Goal: Obtain resource: Download file/media

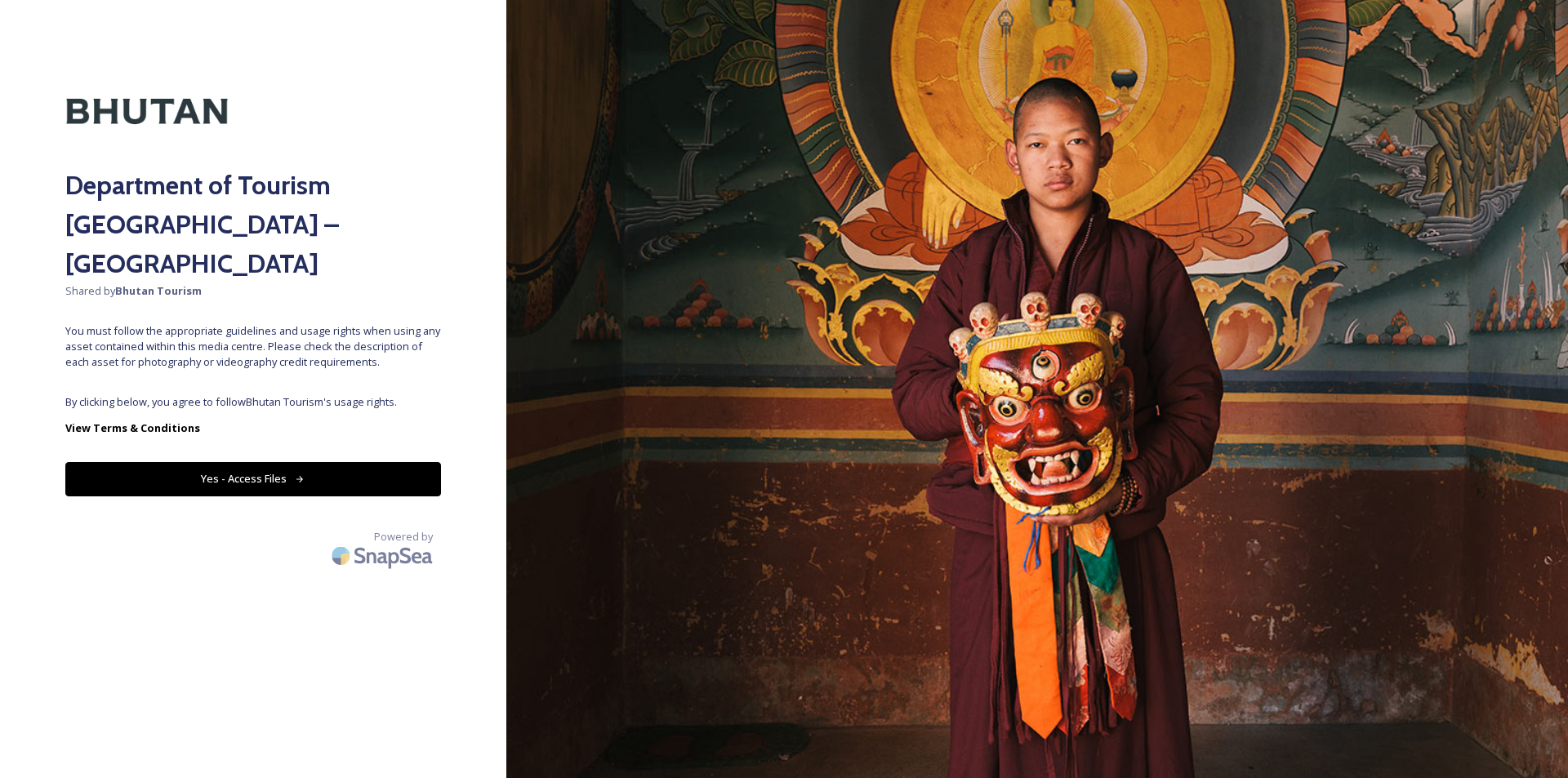
click at [244, 462] on button "Yes - Access Files" at bounding box center [254, 478] width 376 height 34
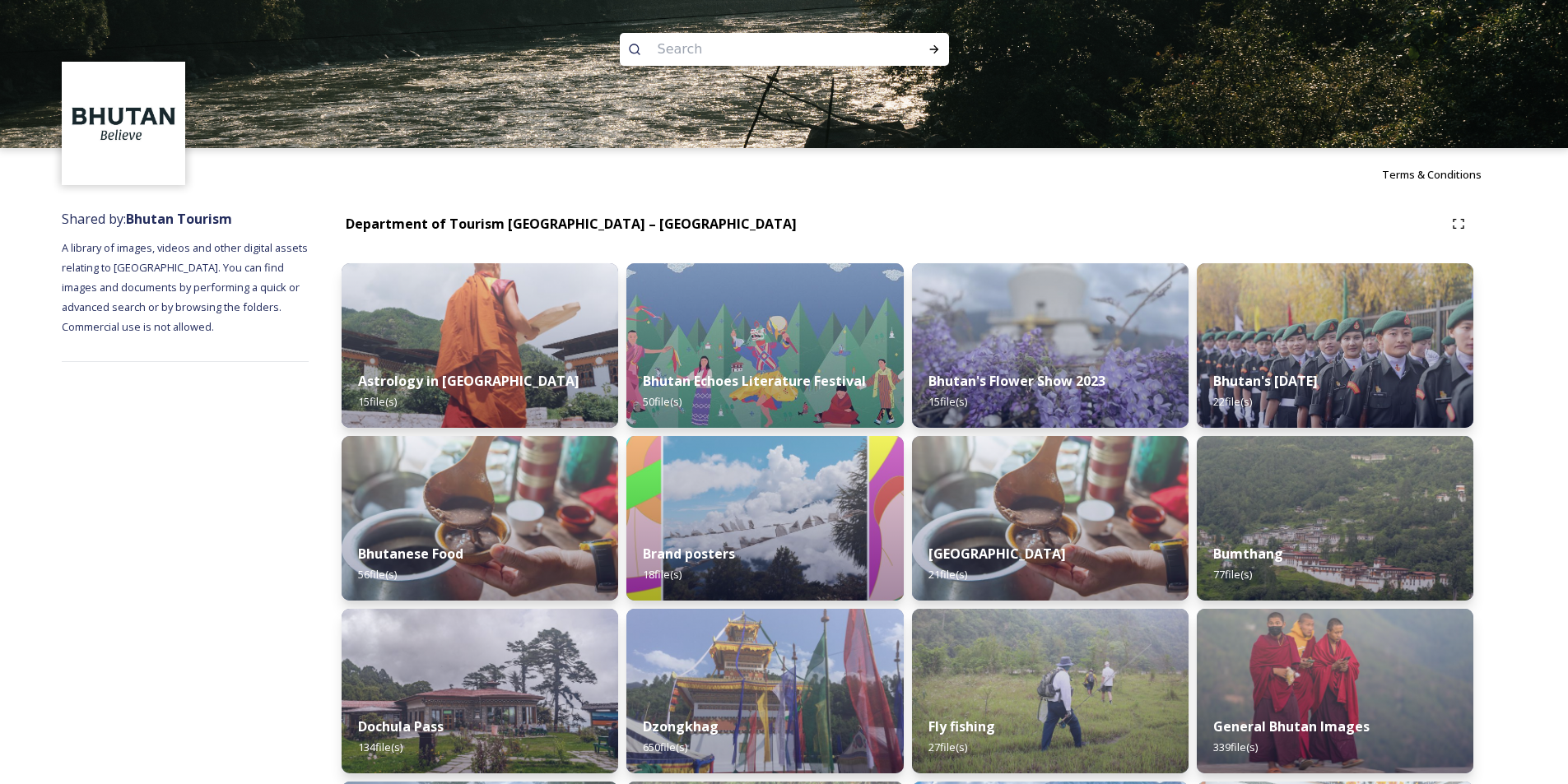
click at [803, 55] on input at bounding box center [762, 50] width 226 height 36
type input "artisan"
click at [930, 46] on icon at bounding box center [934, 50] width 13 height 13
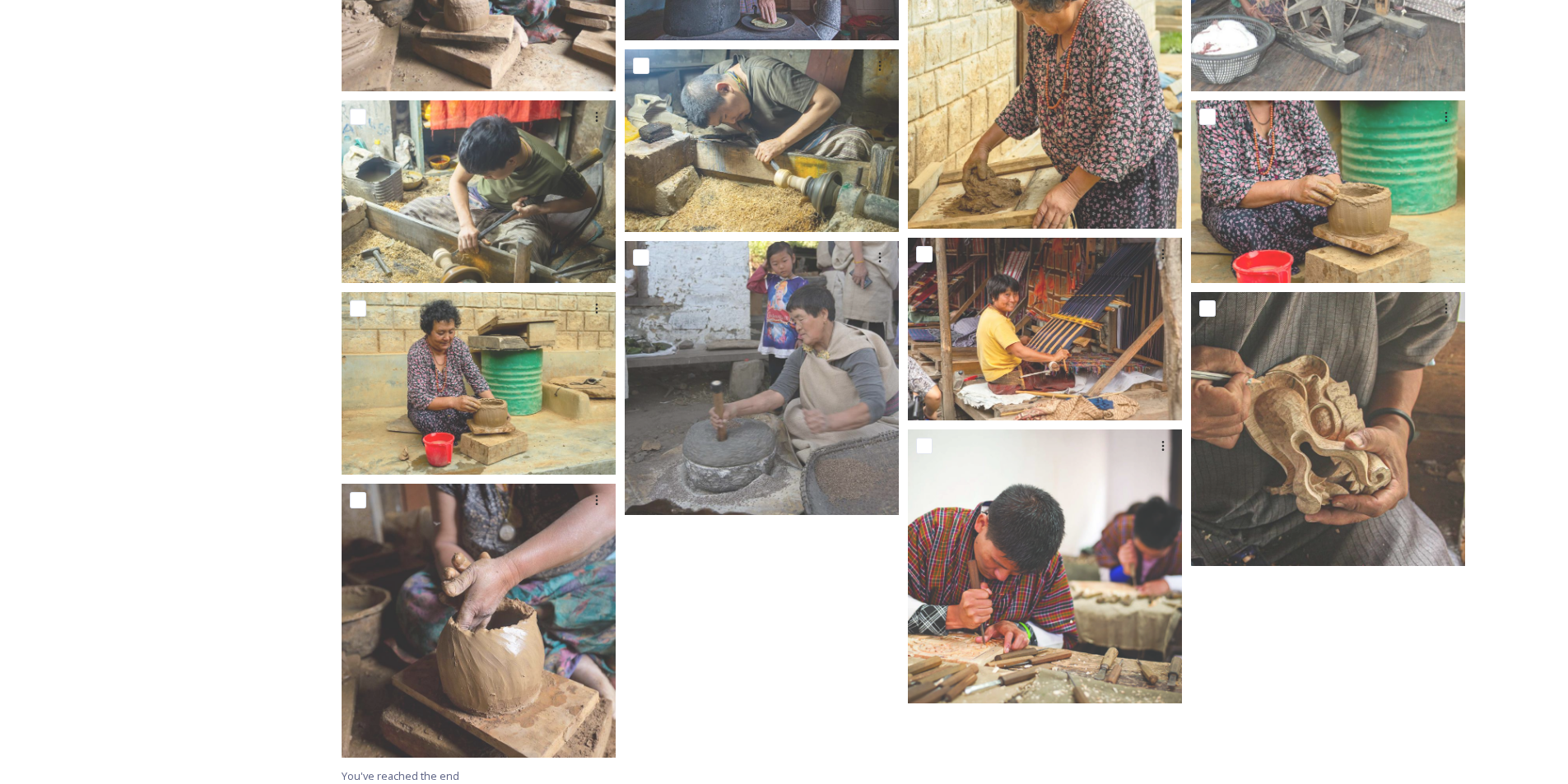
scroll to position [971, 0]
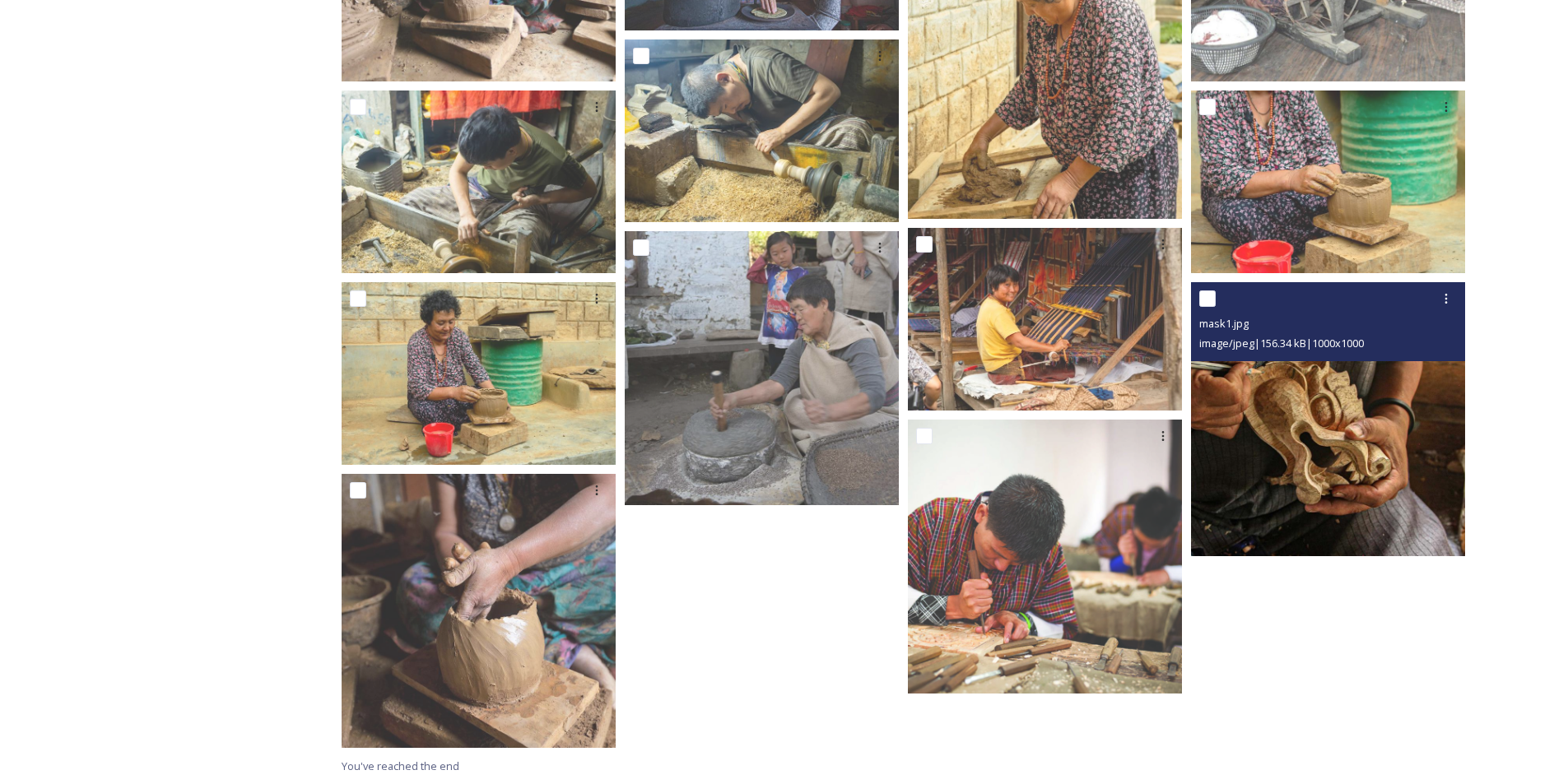
click at [1316, 439] on img at bounding box center [1327, 418] width 274 height 274
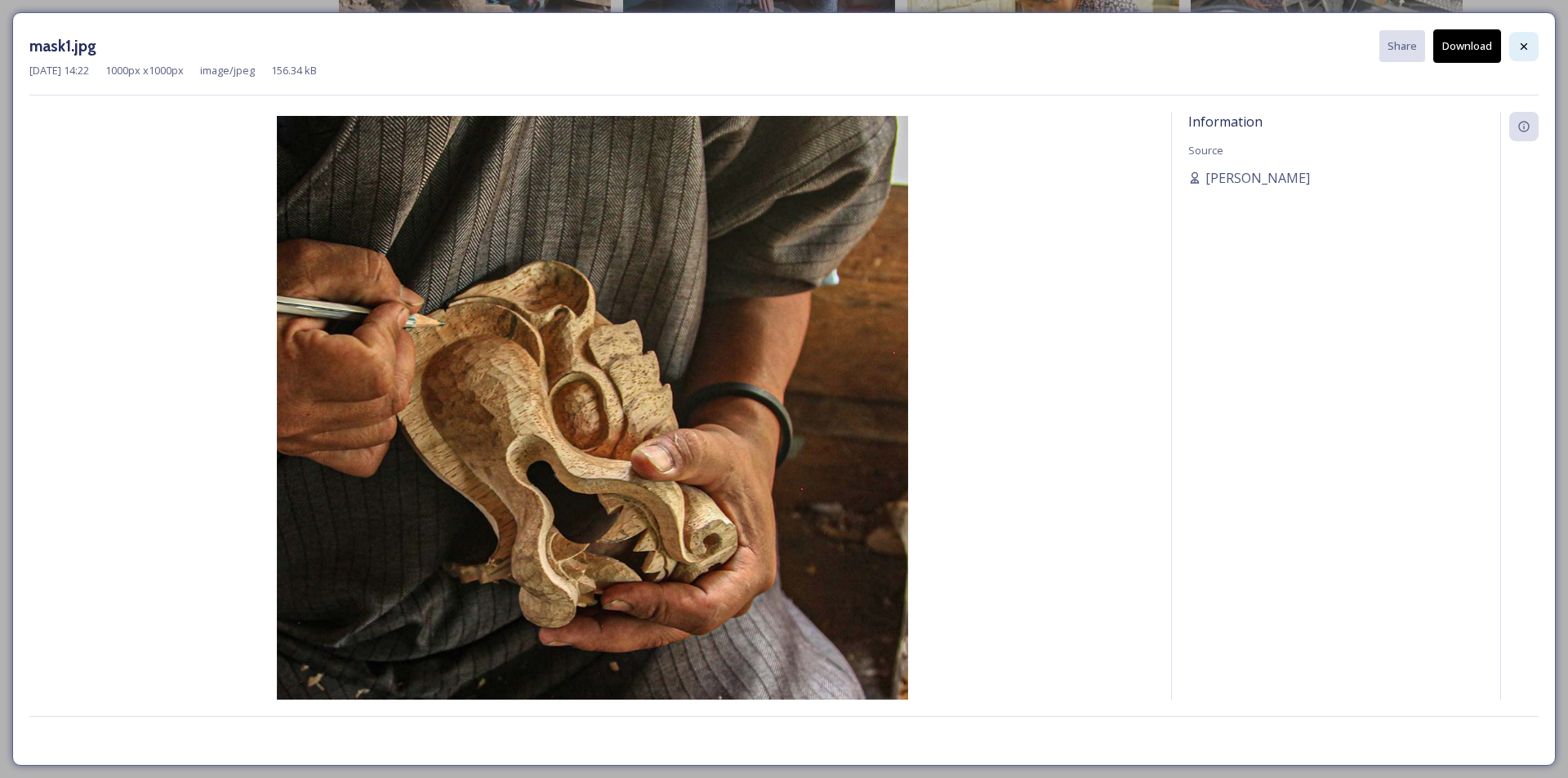
click at [1529, 43] on icon at bounding box center [1524, 47] width 13 height 13
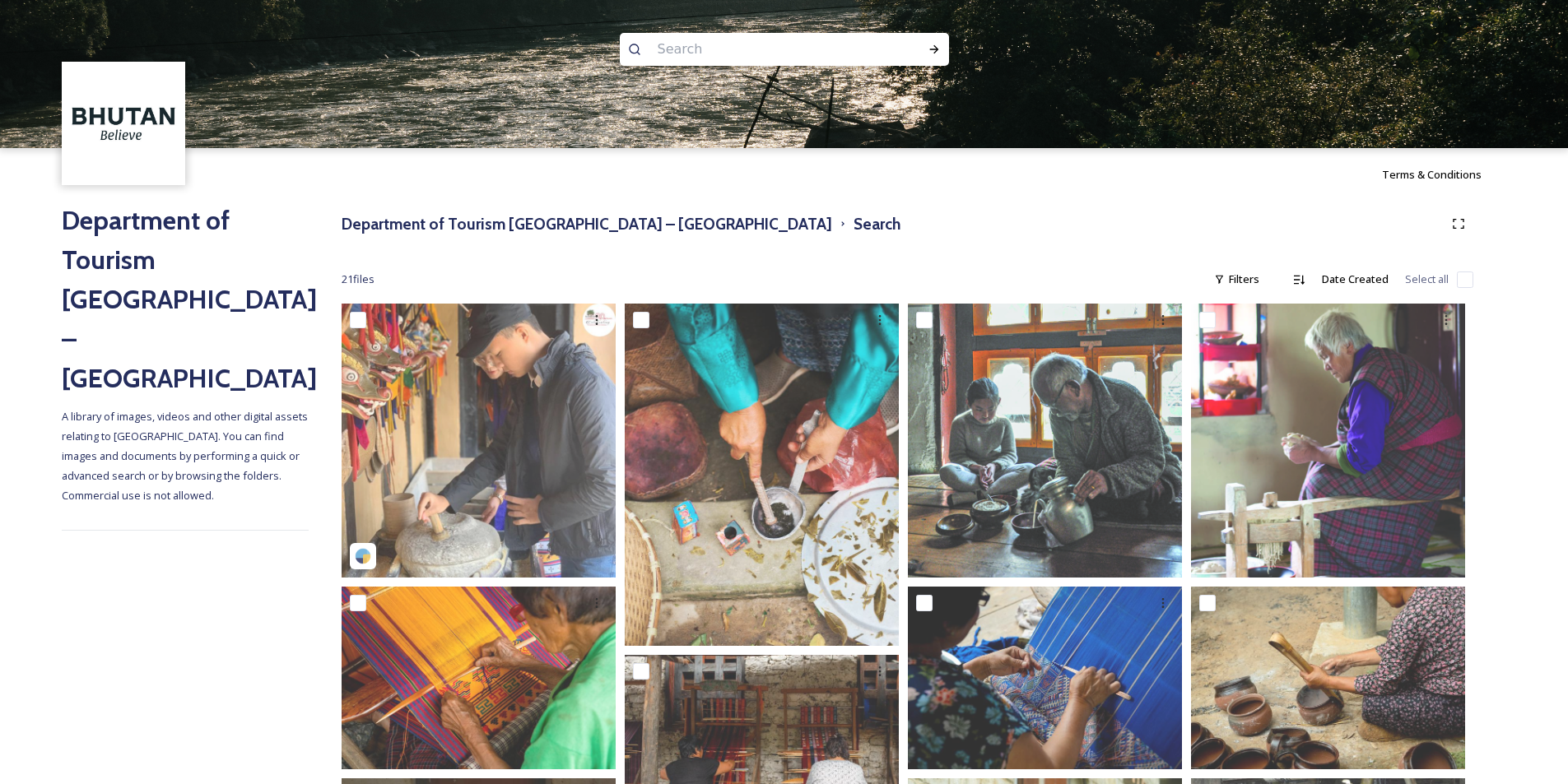
click at [707, 54] on input at bounding box center [762, 50] width 226 height 36
click at [941, 50] on div "Run Search" at bounding box center [934, 50] width 30 height 30
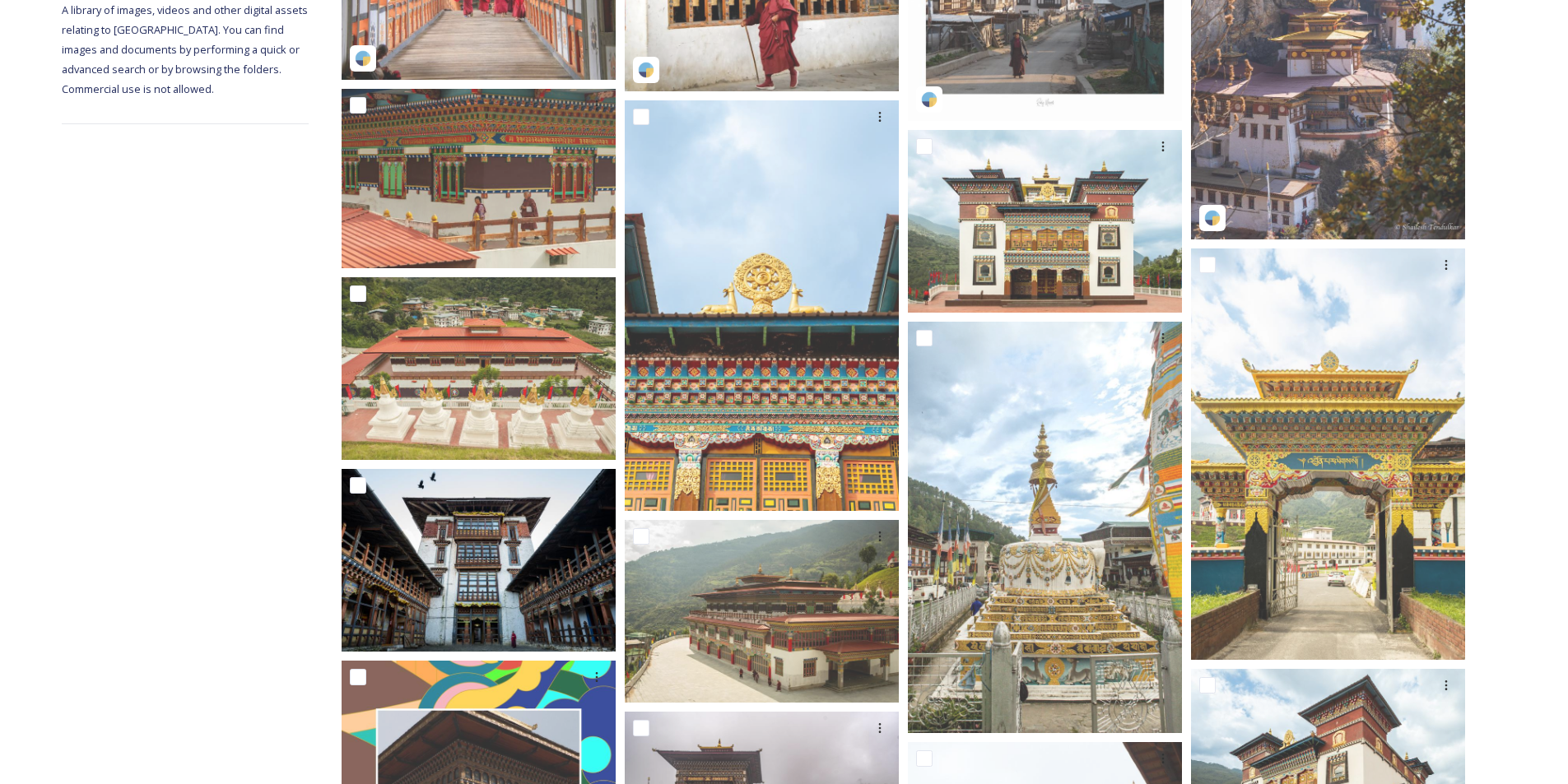
scroll to position [412, 0]
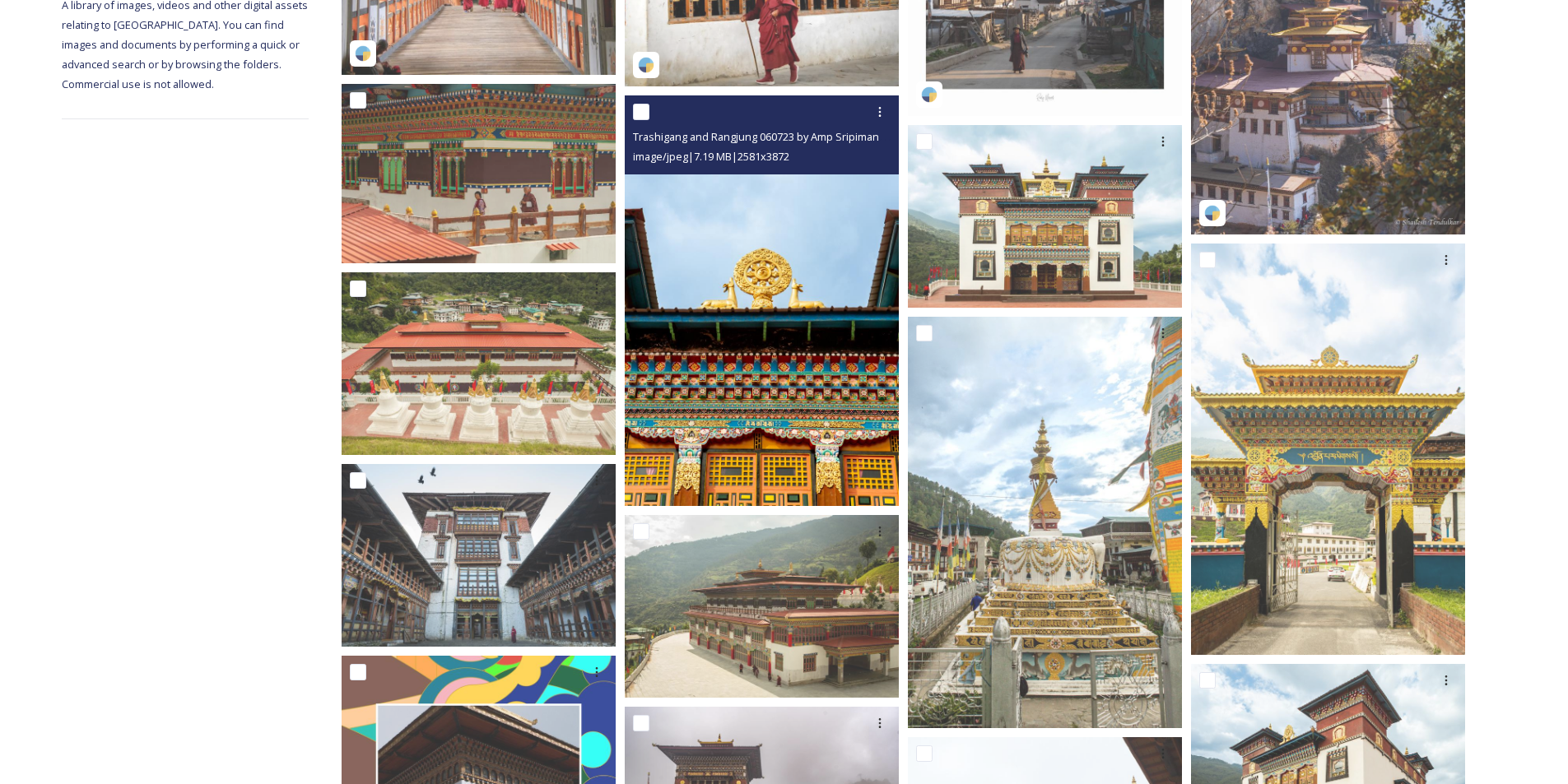
click at [802, 390] on img at bounding box center [761, 301] width 274 height 412
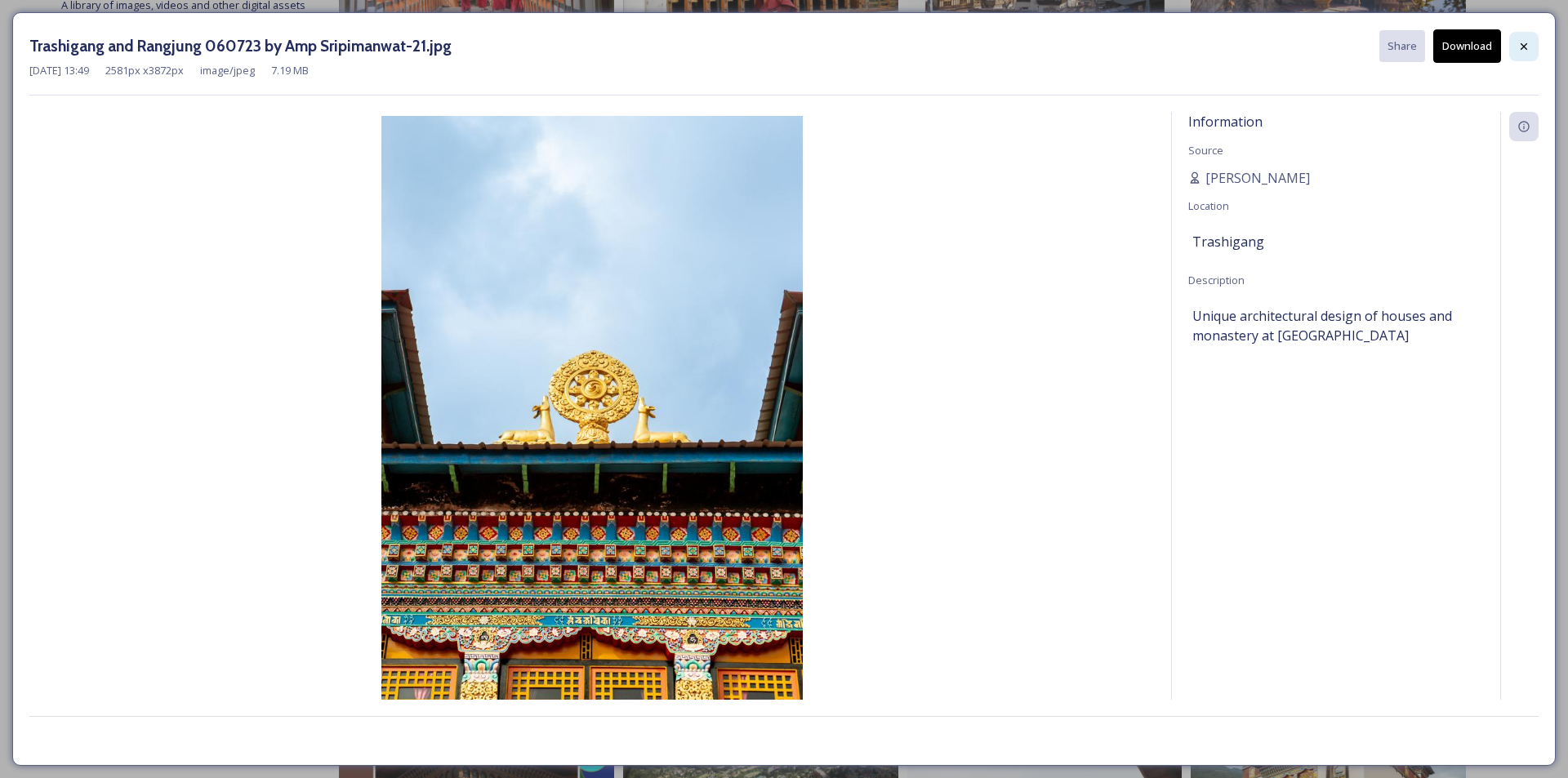
click at [1515, 54] on div at bounding box center [1524, 47] width 30 height 30
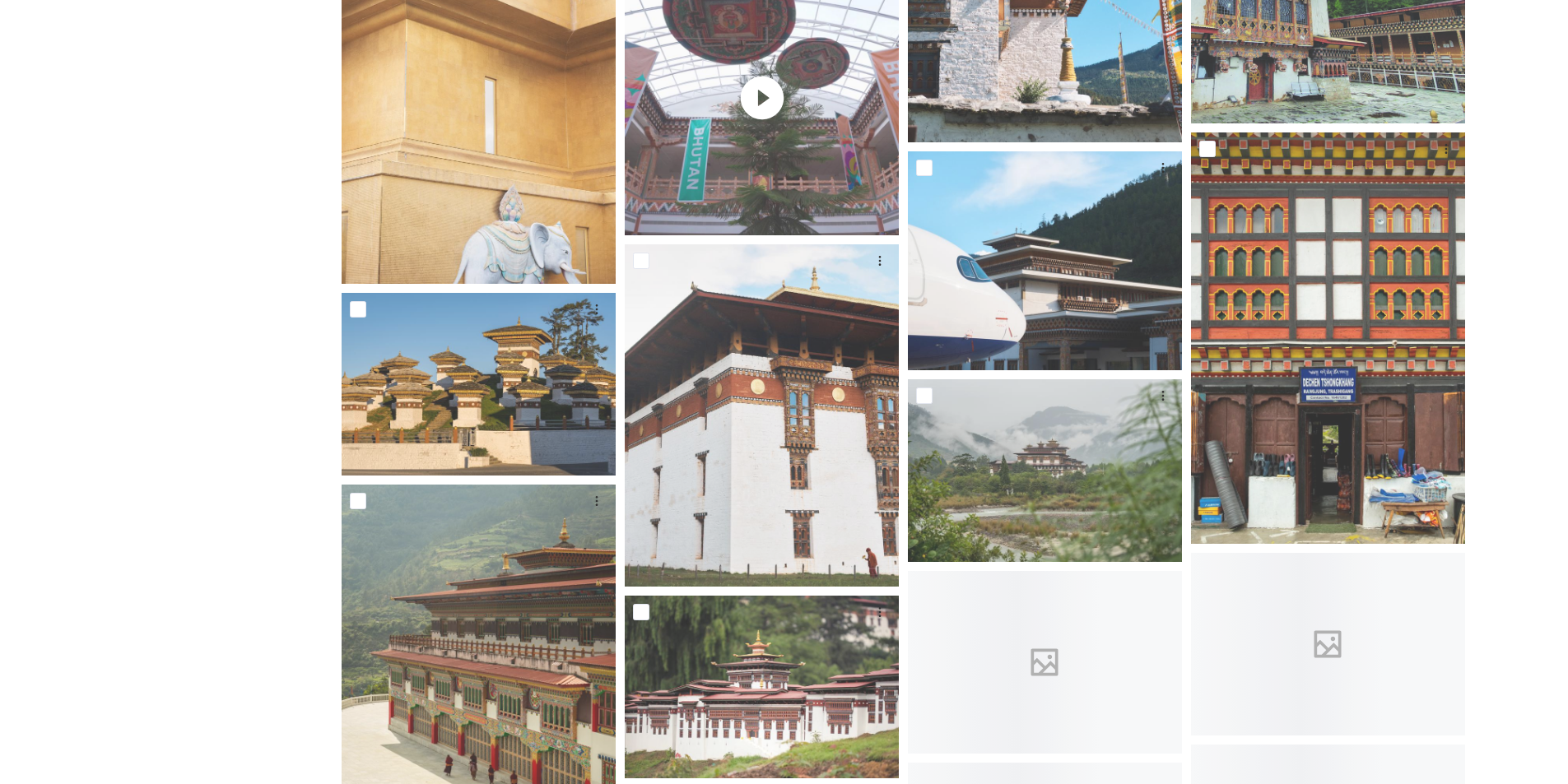
scroll to position [2058, 0]
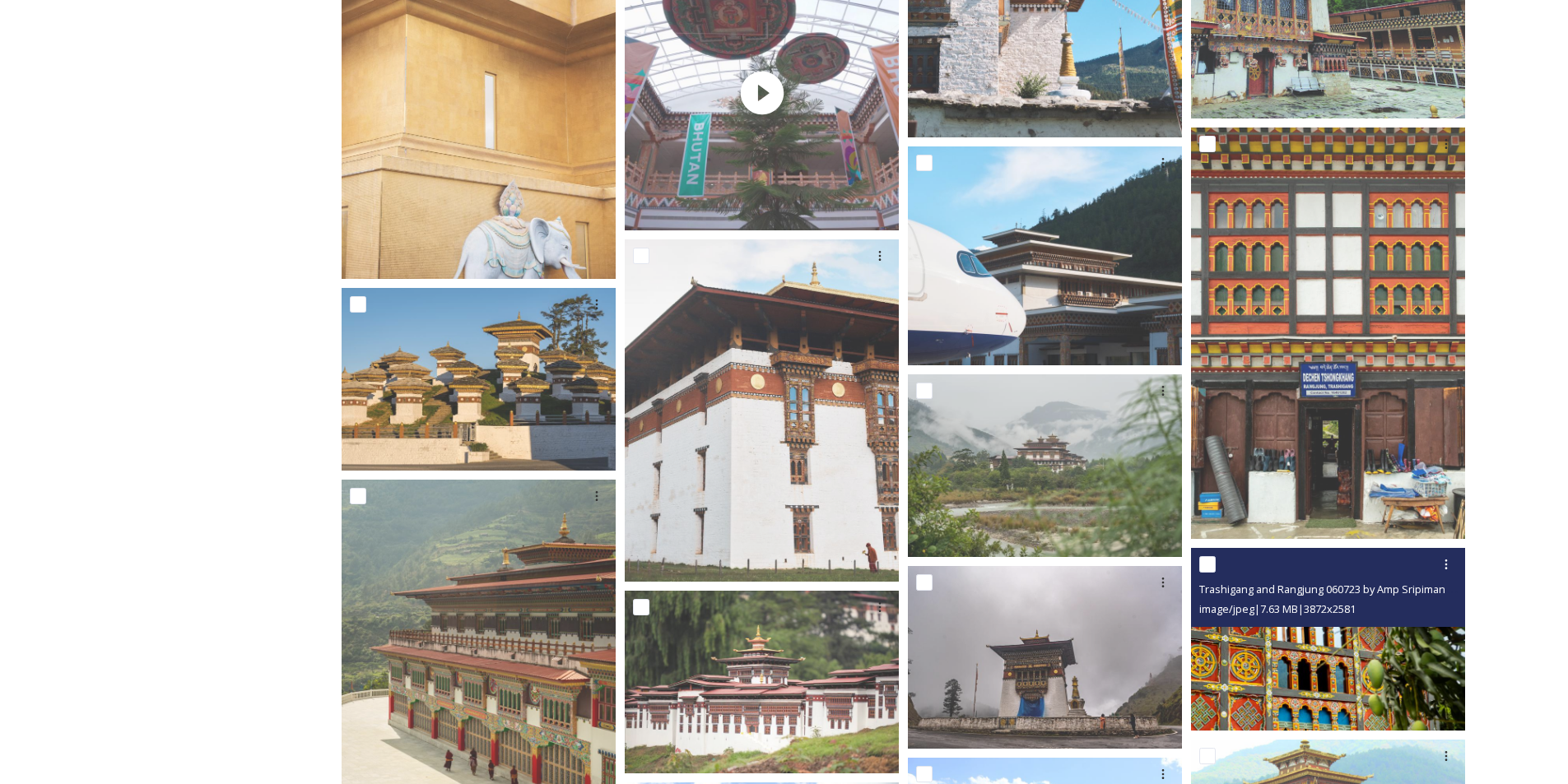
click at [1351, 681] on img at bounding box center [1327, 639] width 274 height 183
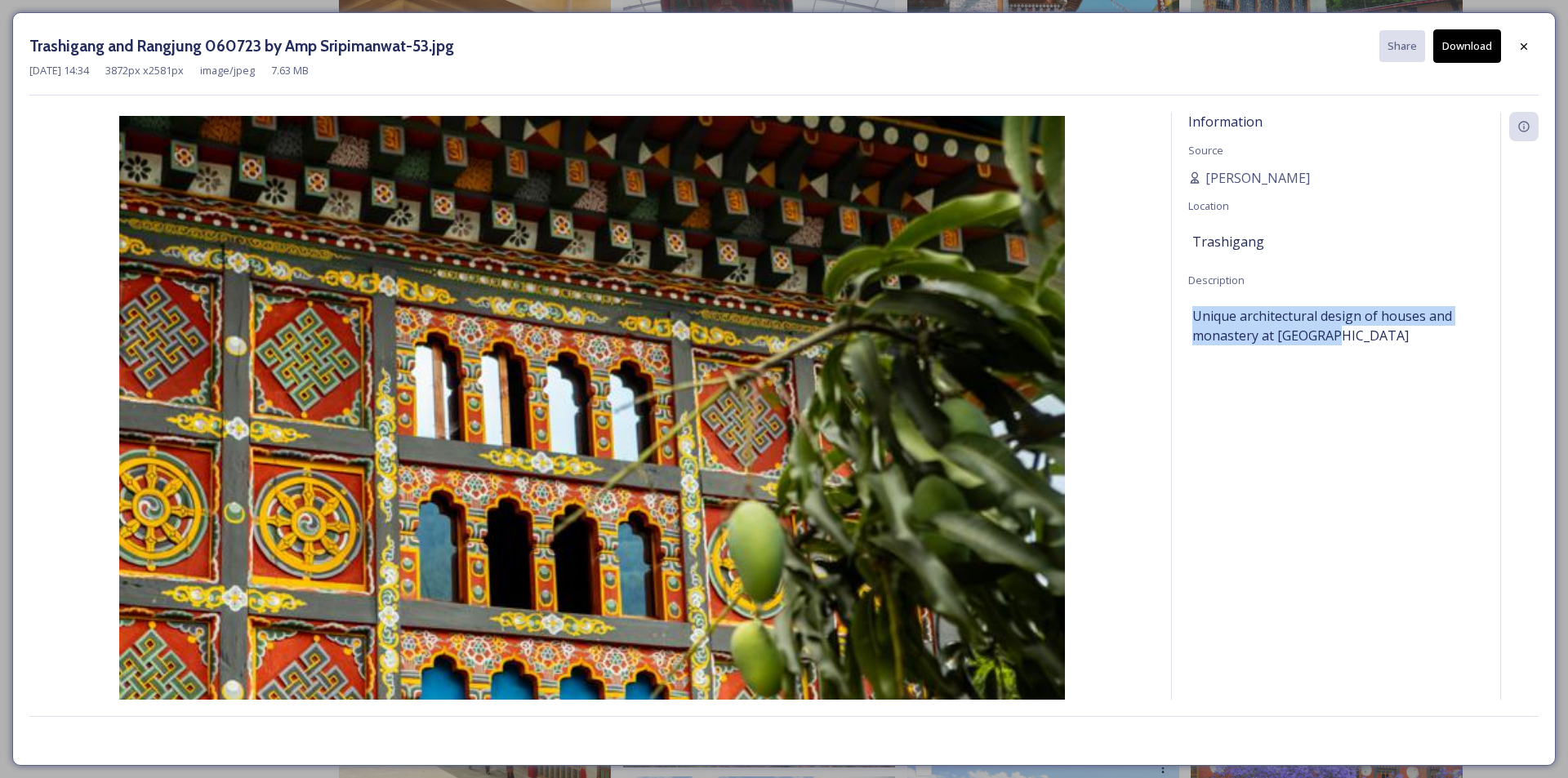
drag, startPoint x: 1355, startPoint y: 336, endPoint x: 1188, endPoint y: 305, distance: 169.9
click at [1188, 305] on div "Information Source [PERSON_NAME] Location [GEOGRAPHIC_DATA] Description Unique …" at bounding box center [1336, 427] width 328 height 631
click at [1282, 321] on span "Unique architectural design of houses and monastery at [GEOGRAPHIC_DATA]" at bounding box center [1336, 326] width 287 height 39
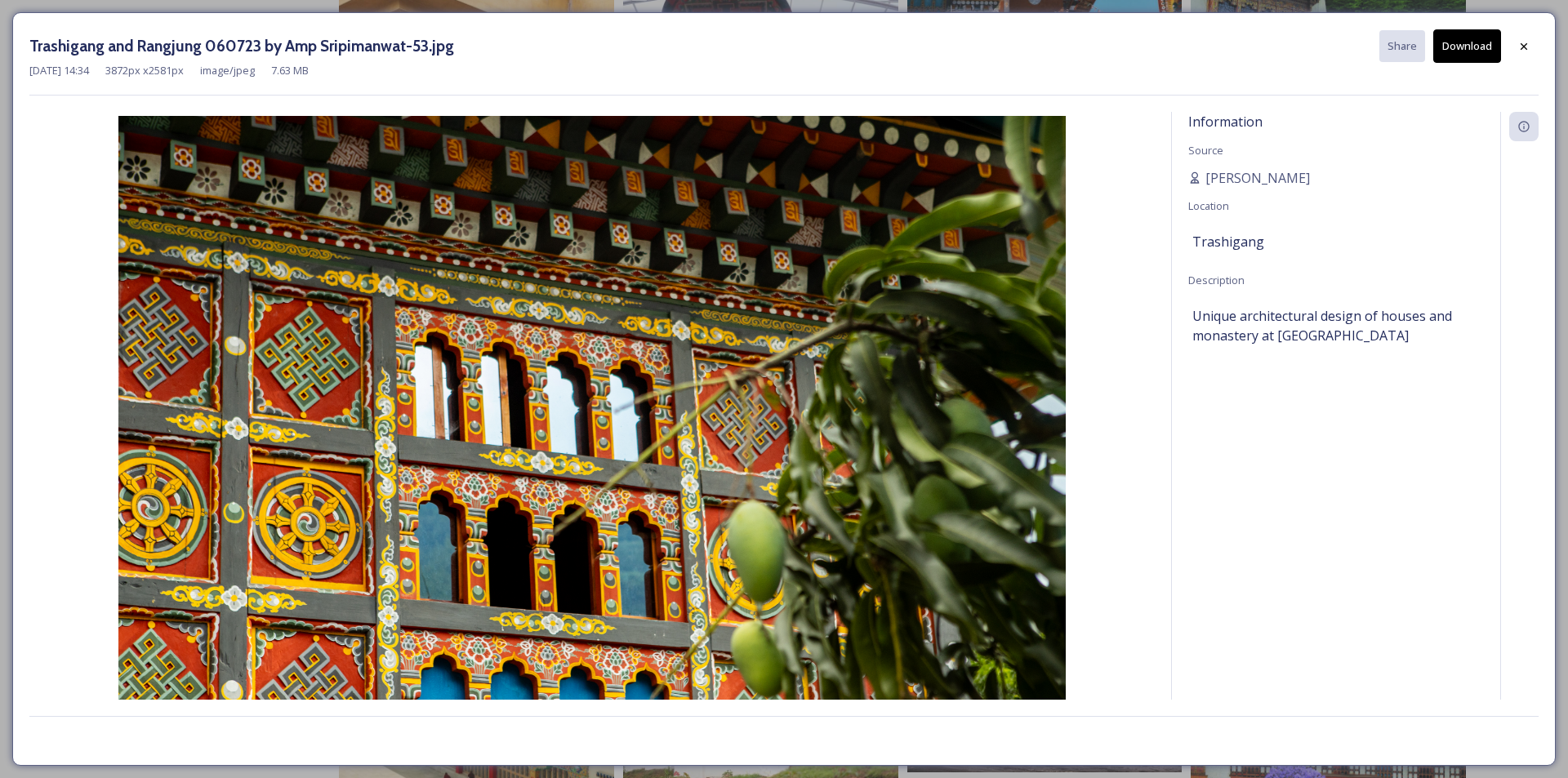
drag, startPoint x: 386, startPoint y: 249, endPoint x: 1411, endPoint y: 153, distance: 1029.5
click at [1411, 153] on div "Information Source [PERSON_NAME] Location [GEOGRAPHIC_DATA] Description Unique …" at bounding box center [1336, 427] width 328 height 631
click at [1465, 41] on button "Download" at bounding box center [1466, 46] width 68 height 34
click at [1531, 60] on div at bounding box center [1524, 47] width 30 height 30
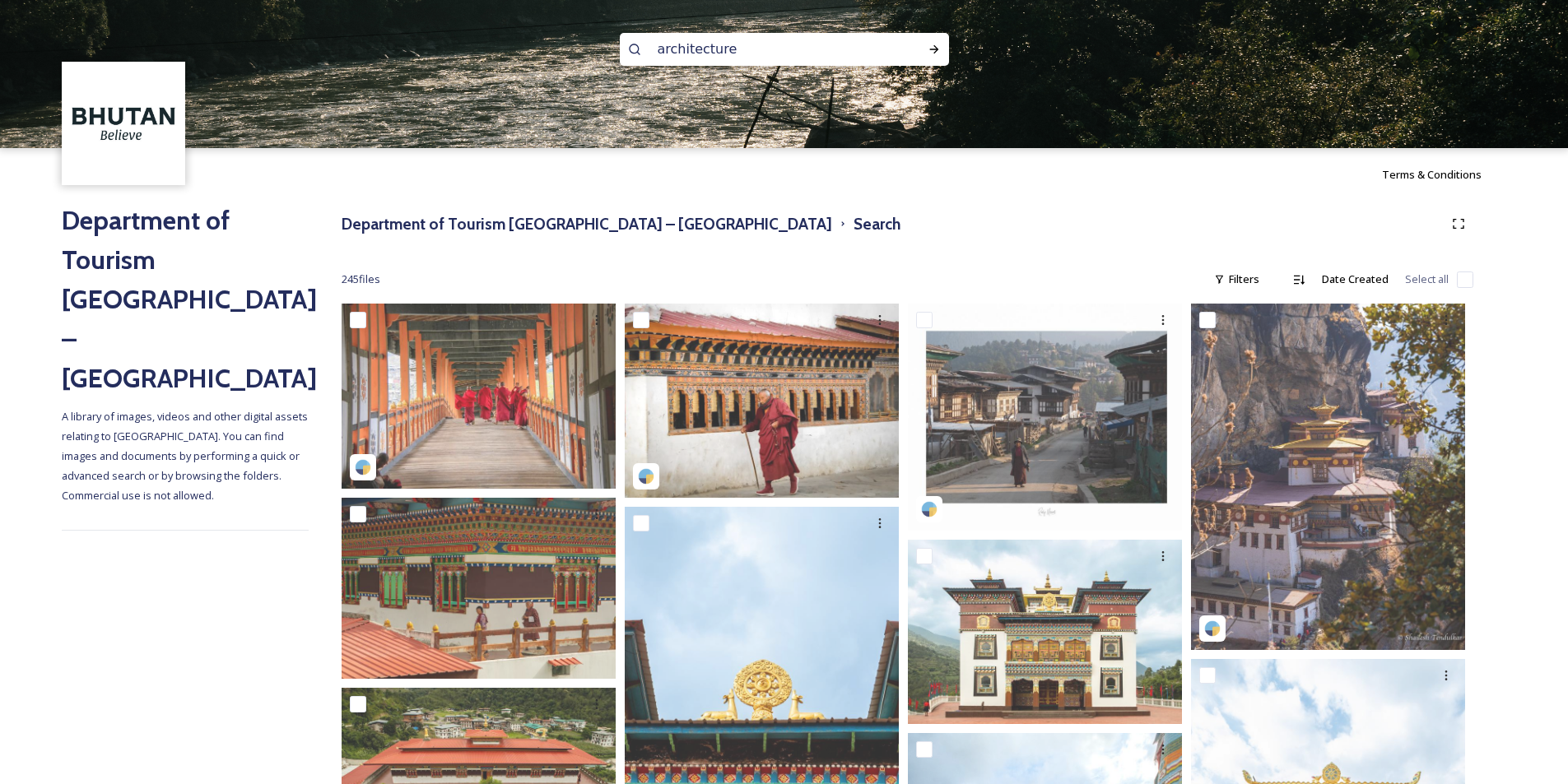
drag, startPoint x: 761, startPoint y: 50, endPoint x: 458, endPoint y: 38, distance: 303.2
click at [458, 38] on div "architecture" at bounding box center [784, 74] width 1568 height 148
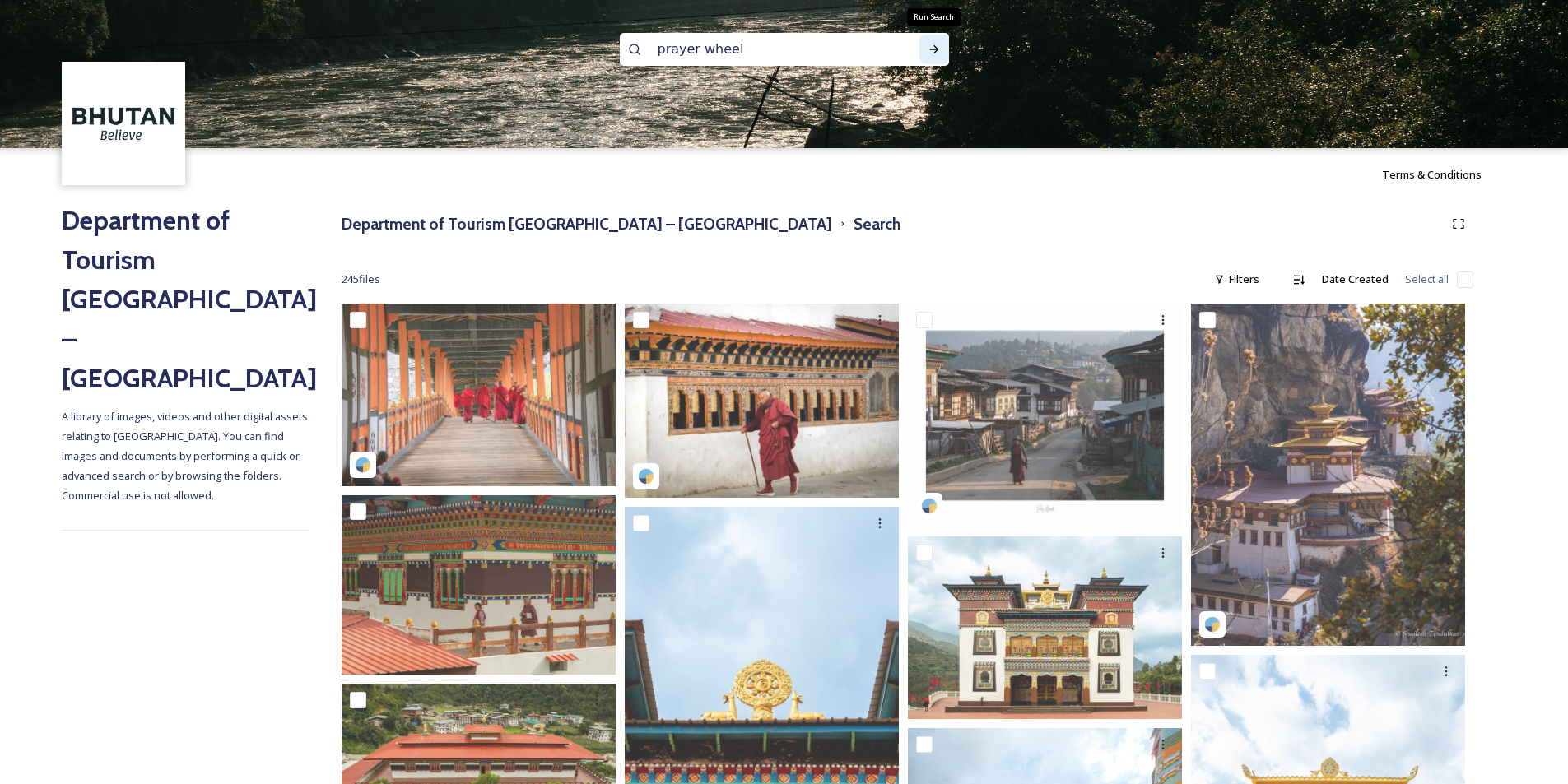
click at [931, 50] on icon at bounding box center [933, 50] width 9 height 8
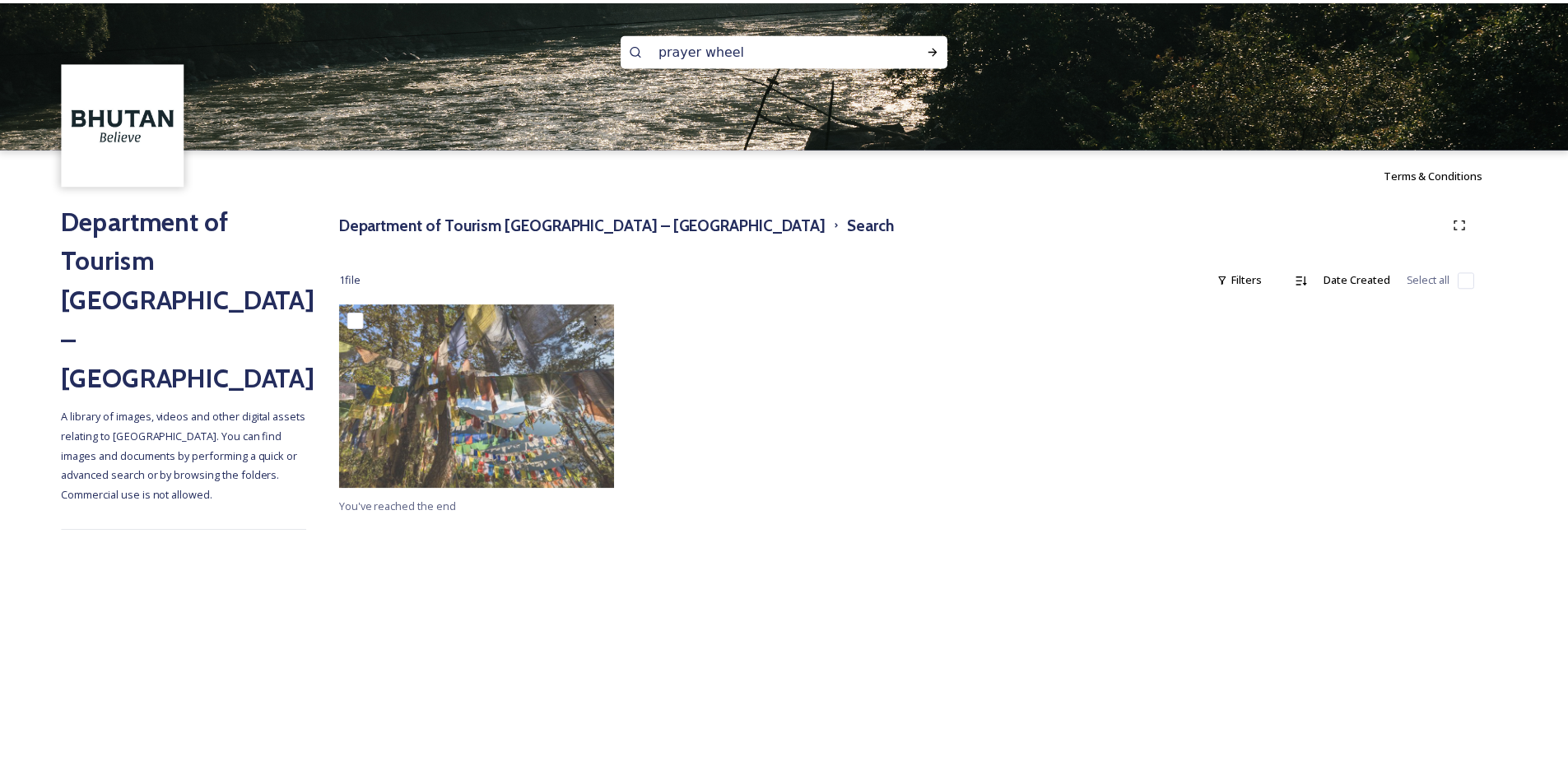
scroll to position [2, 0]
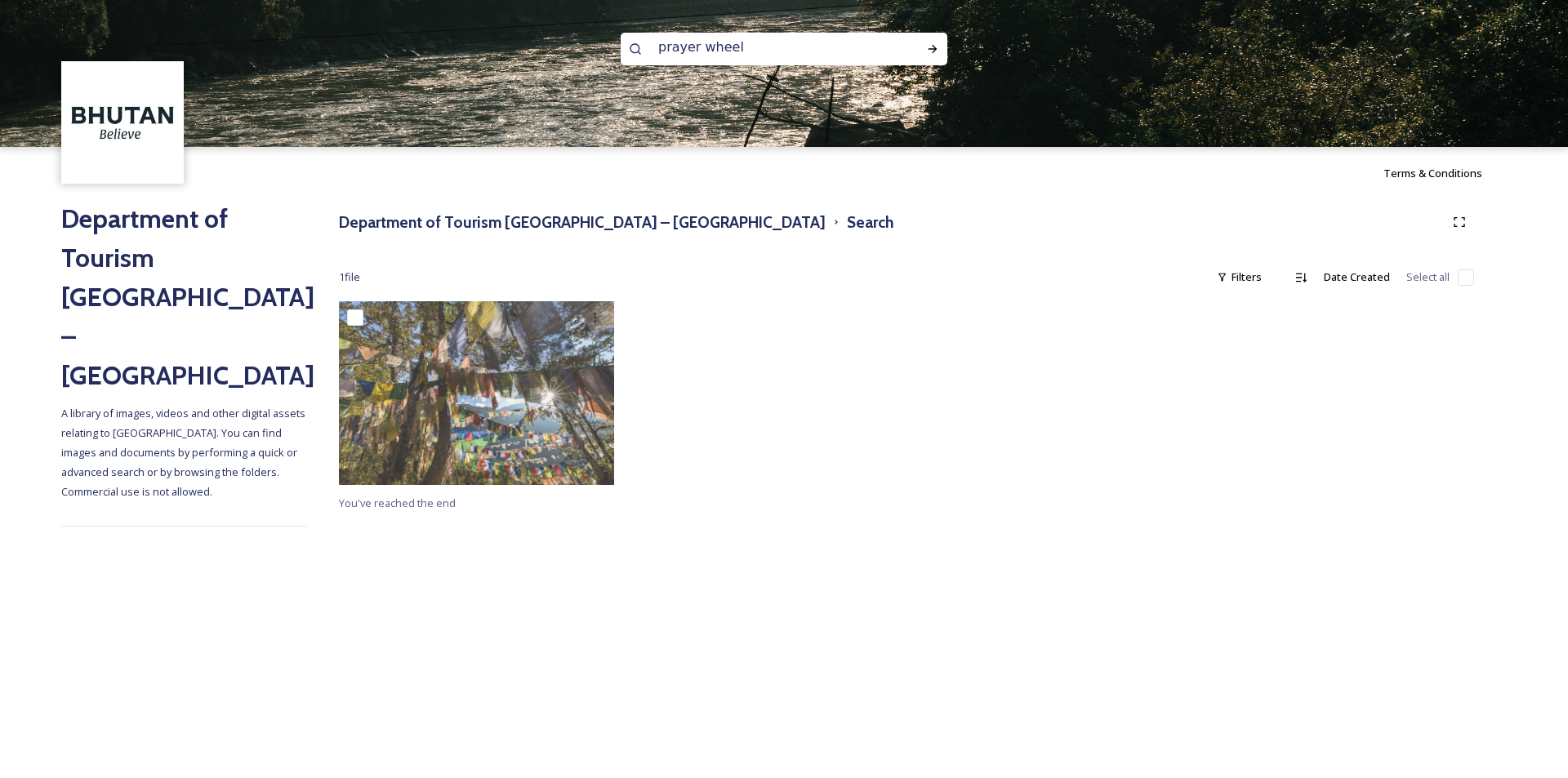
drag, startPoint x: 739, startPoint y: 48, endPoint x: 696, endPoint y: 51, distance: 43.1
click at [696, 51] on input "prayer wheel" at bounding box center [761, 48] width 224 height 36
type input "prayer"
click at [928, 51] on icon at bounding box center [932, 49] width 13 height 13
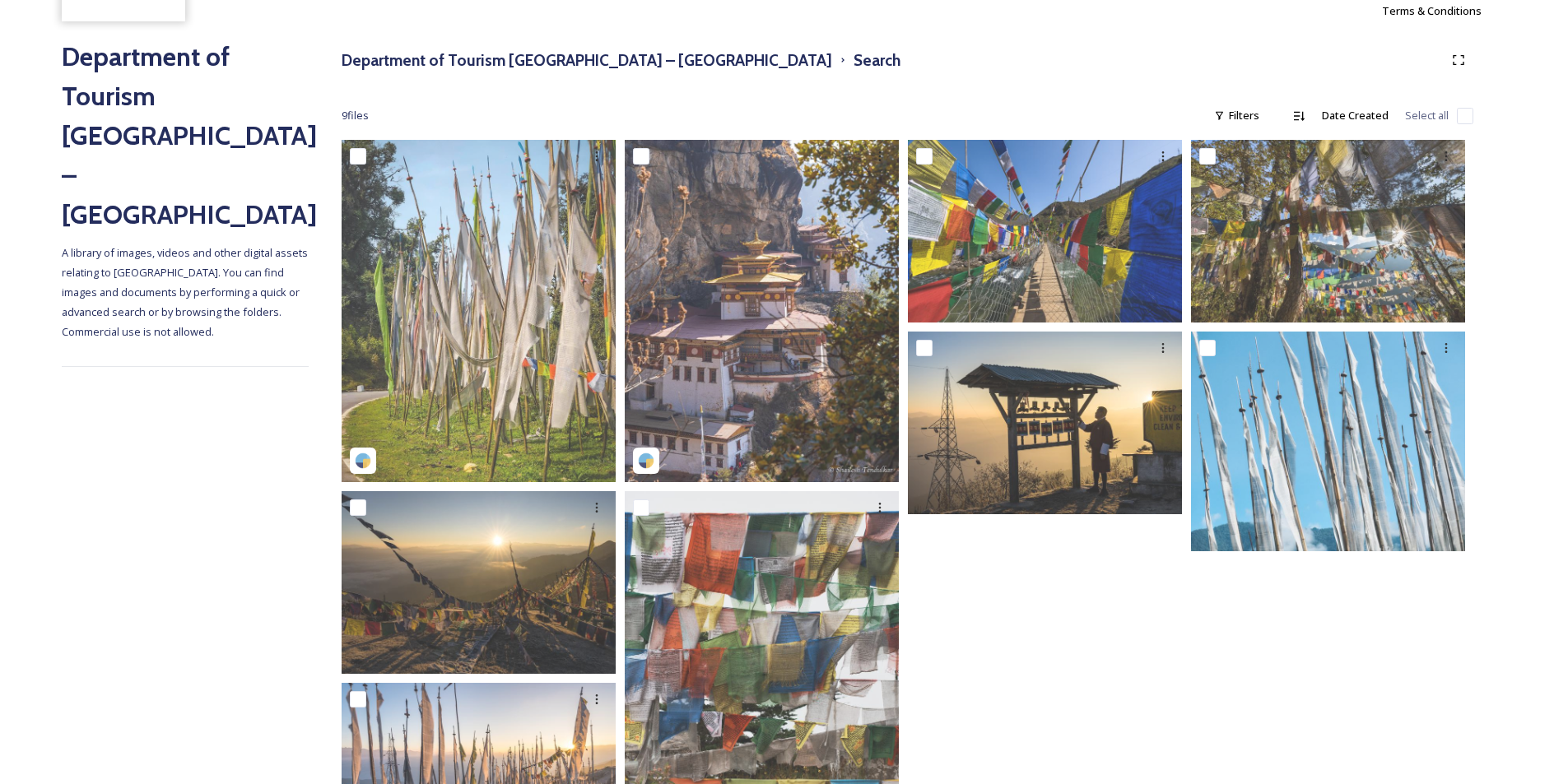
scroll to position [165, 0]
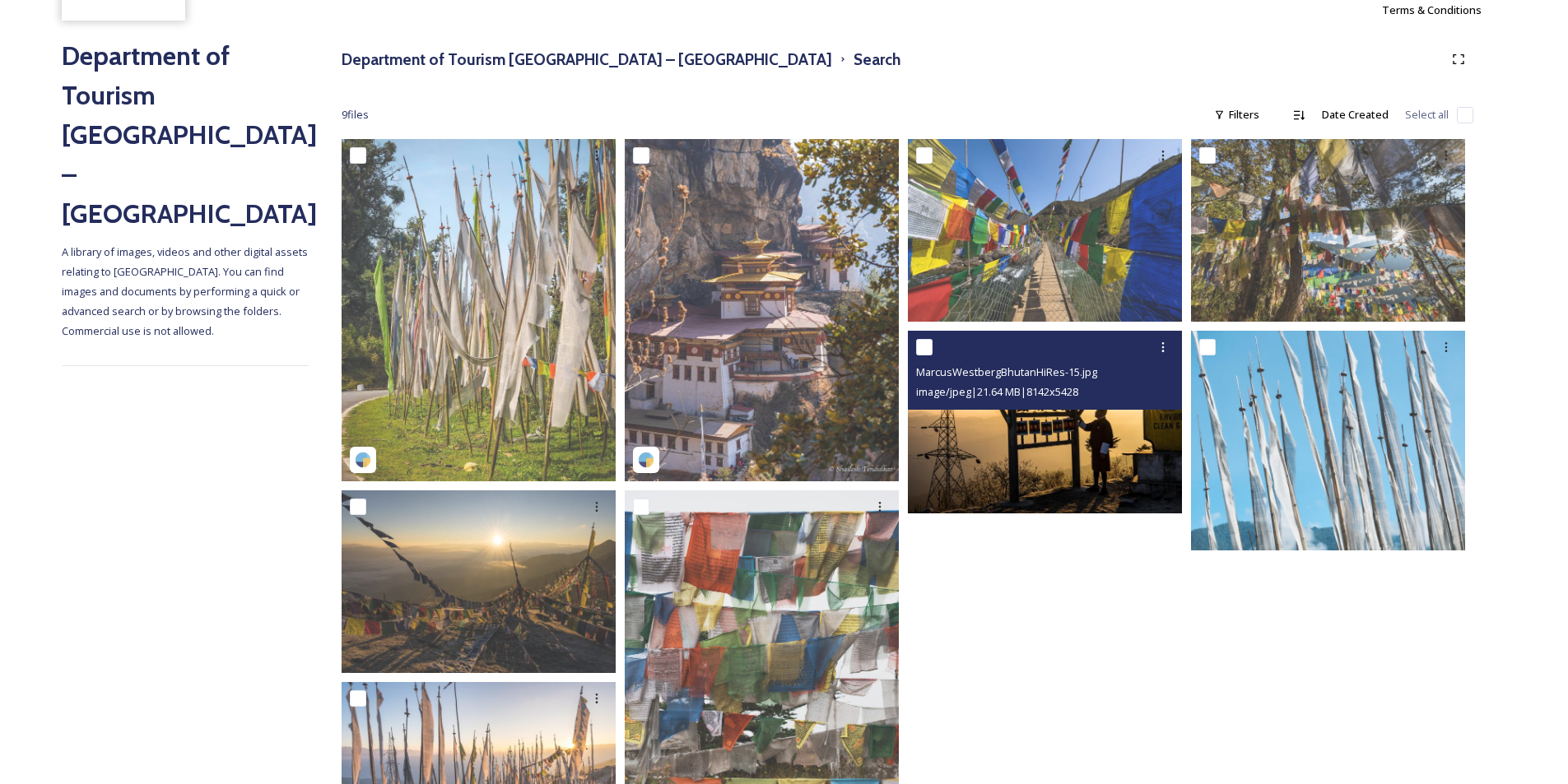
click at [1078, 470] on img at bounding box center [1045, 422] width 274 height 183
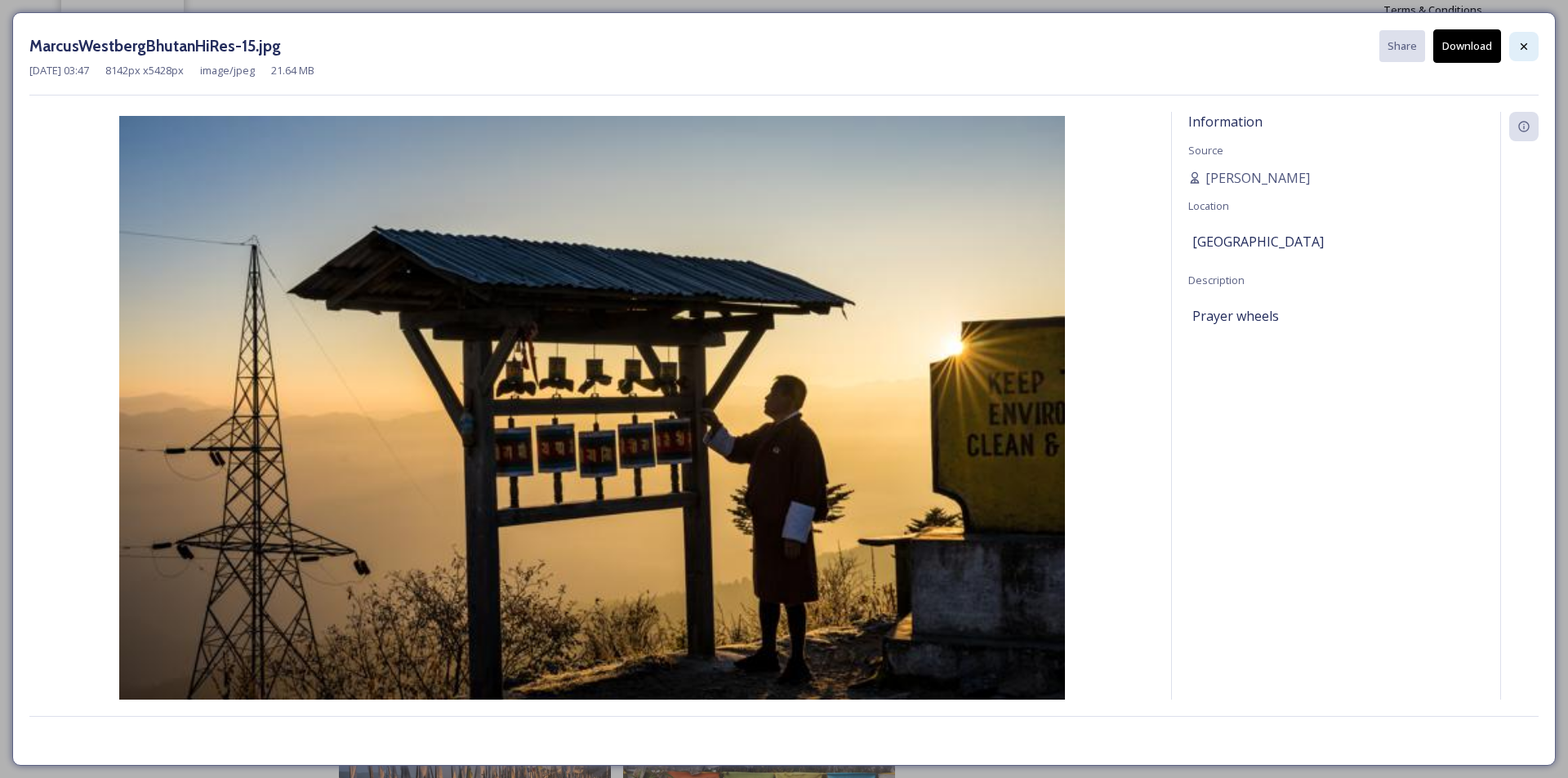
click at [1527, 49] on icon at bounding box center [1524, 46] width 7 height 7
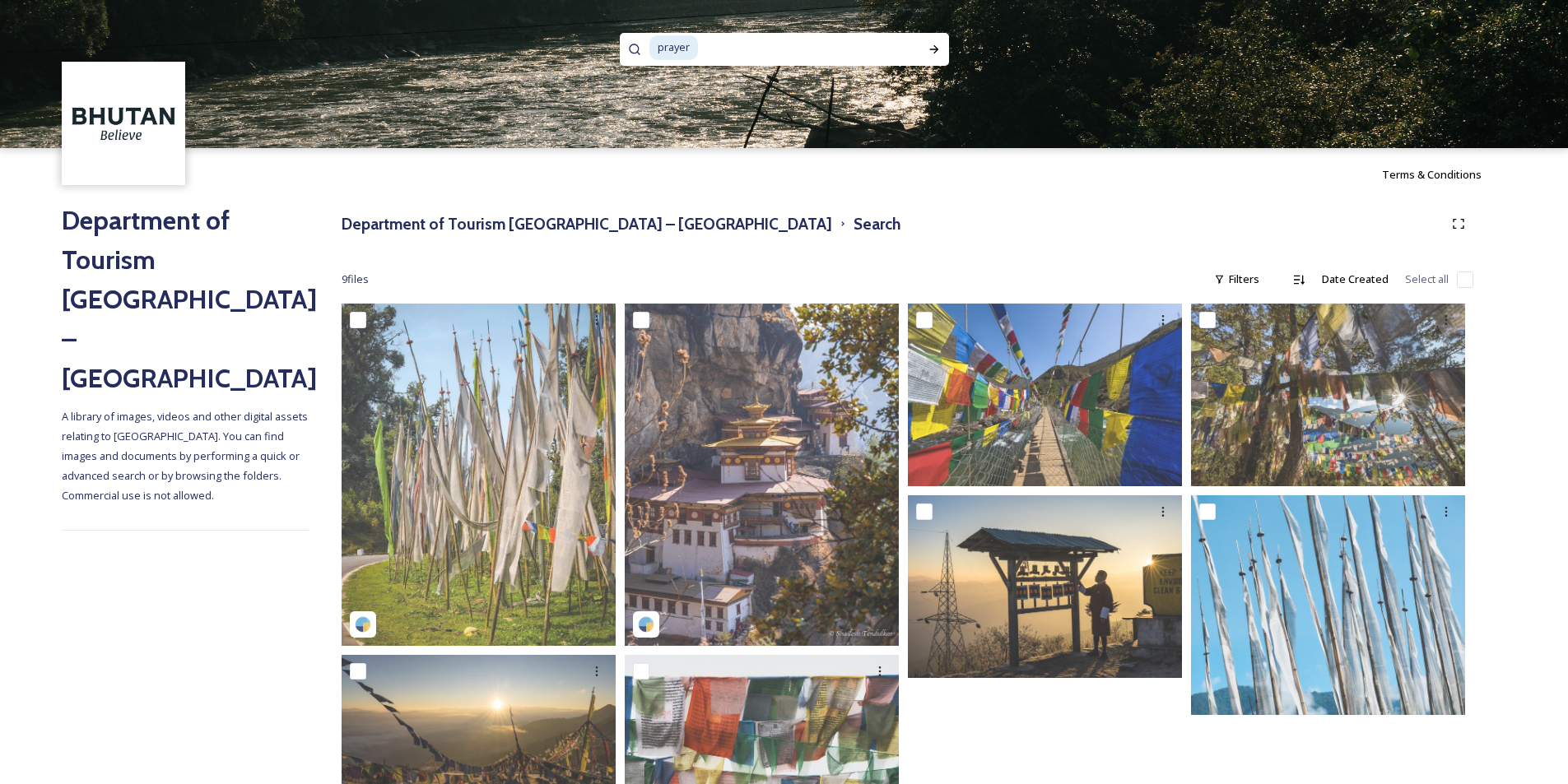
click at [722, 45] on input at bounding box center [800, 48] width 201 height 36
type input "wheel"
click at [935, 44] on icon at bounding box center [934, 50] width 13 height 13
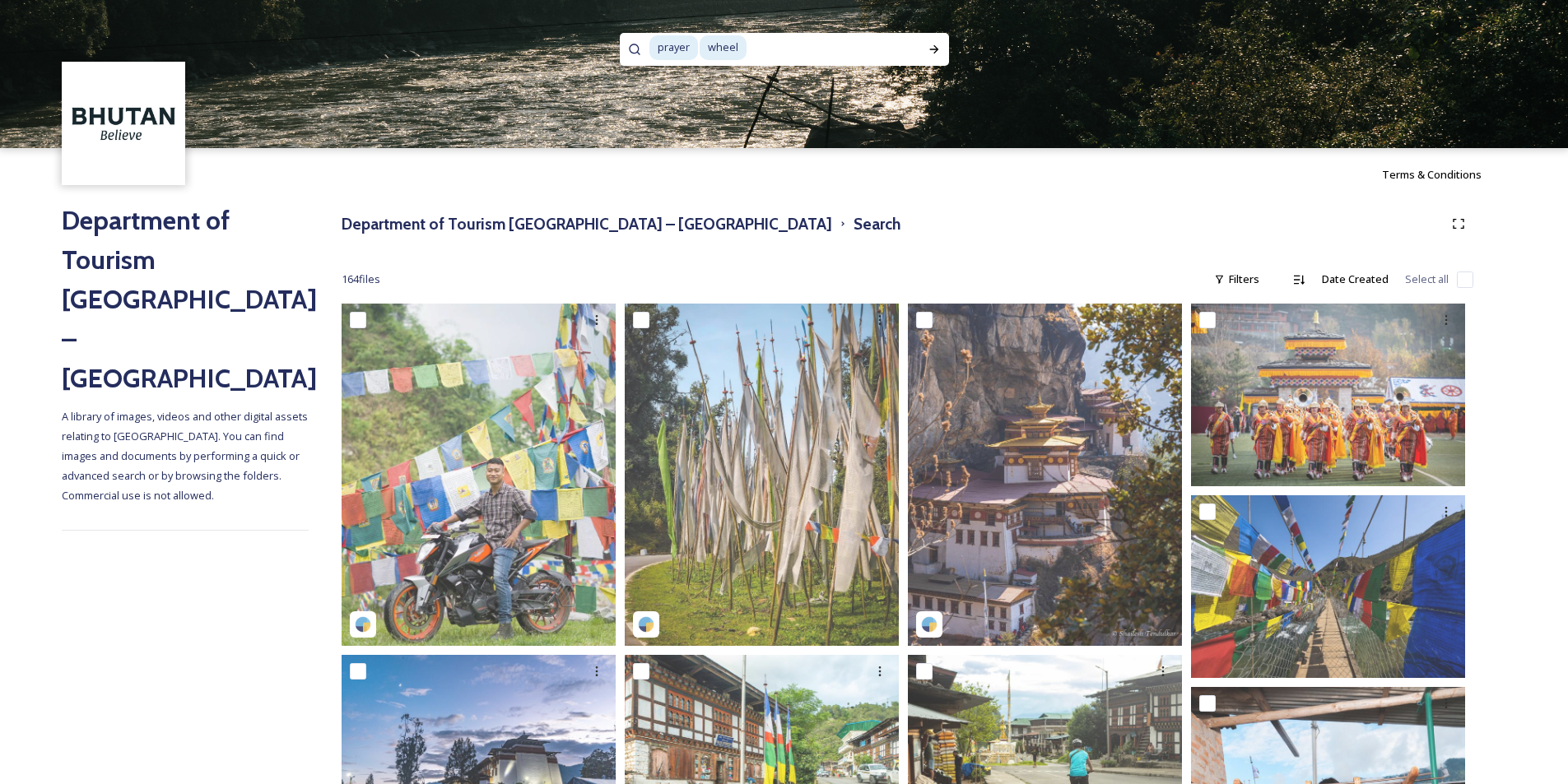
drag, startPoint x: 764, startPoint y: 49, endPoint x: 488, endPoint y: 32, distance: 276.5
click at [488, 32] on div "prayer wheel" at bounding box center [784, 74] width 1568 height 148
type input "w"
type input "p"
click at [937, 46] on icon at bounding box center [934, 50] width 13 height 13
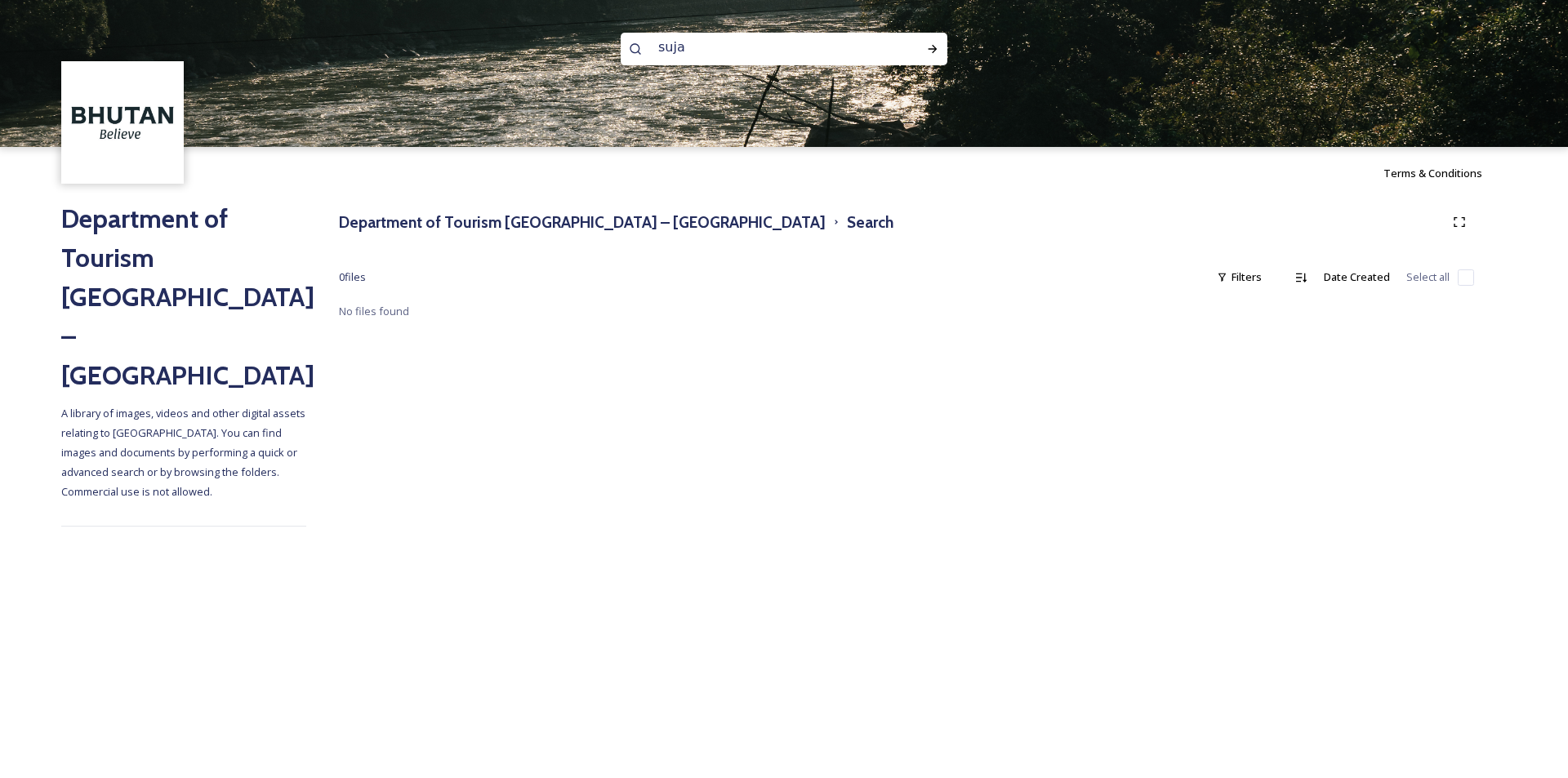
click at [702, 52] on input "suja" at bounding box center [761, 48] width 224 height 36
type input "s"
click at [948, 46] on img at bounding box center [784, 73] width 1568 height 147
click at [939, 45] on div "Run Search" at bounding box center [932, 49] width 30 height 30
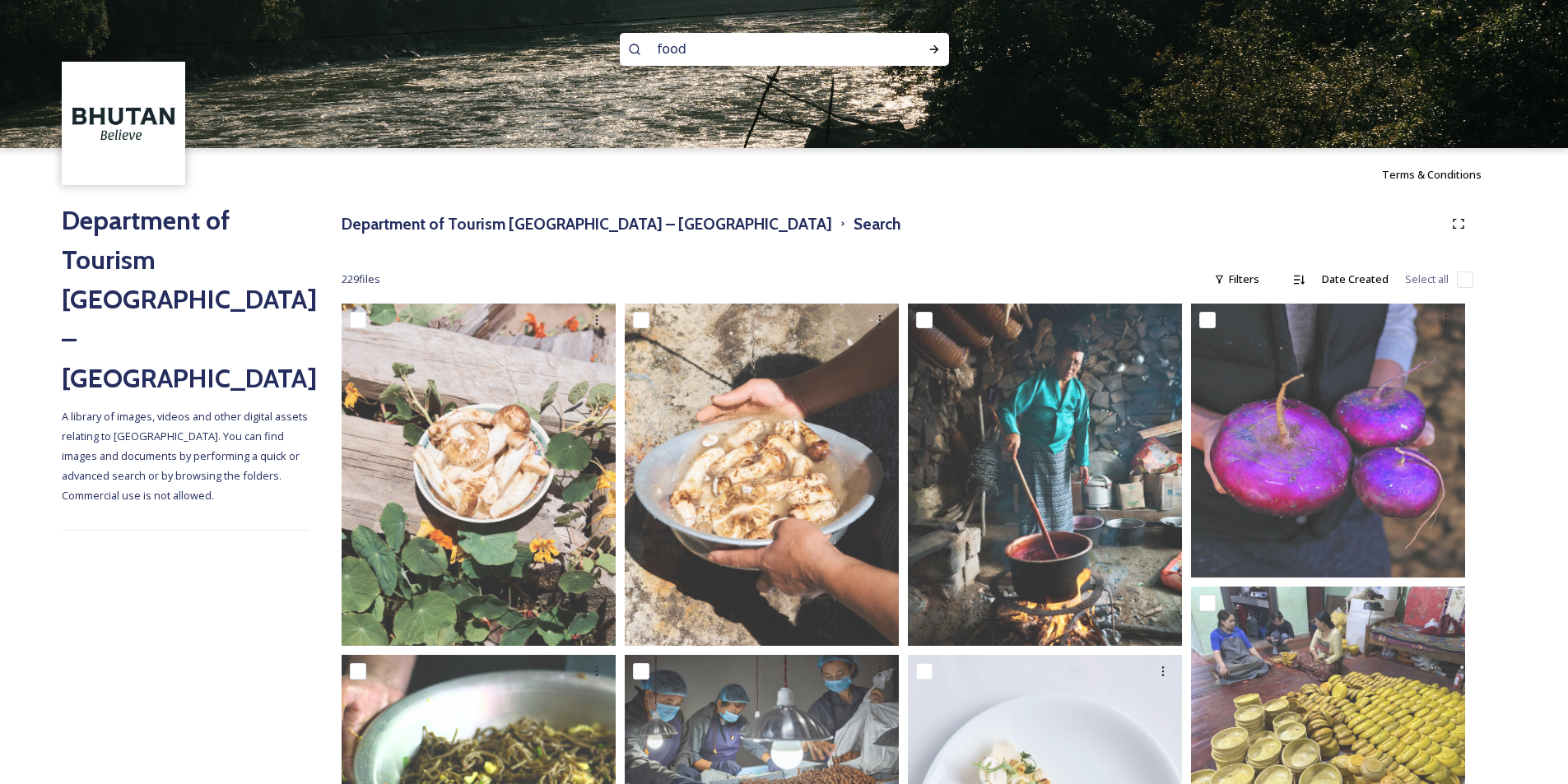
drag, startPoint x: 705, startPoint y: 50, endPoint x: 587, endPoint y: 46, distance: 118.1
click at [587, 46] on div "food" at bounding box center [784, 74] width 1568 height 148
click at [933, 41] on div "Run Search" at bounding box center [934, 50] width 30 height 30
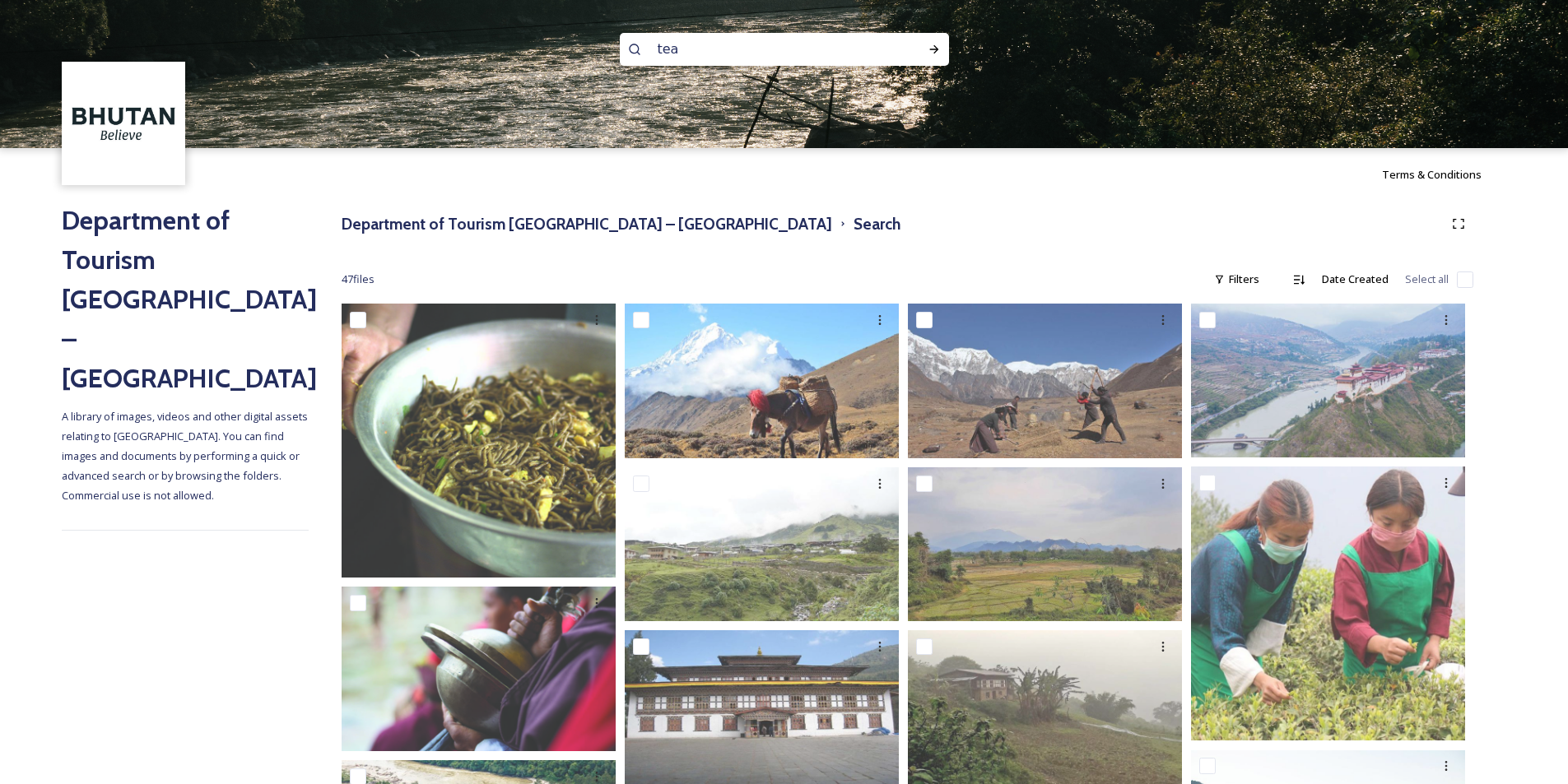
drag, startPoint x: 726, startPoint y: 63, endPoint x: 569, endPoint y: 69, distance: 157.1
click at [569, 69] on div "tea" at bounding box center [784, 74] width 1568 height 148
type input "P"
click at [935, 48] on icon at bounding box center [933, 50] width 9 height 8
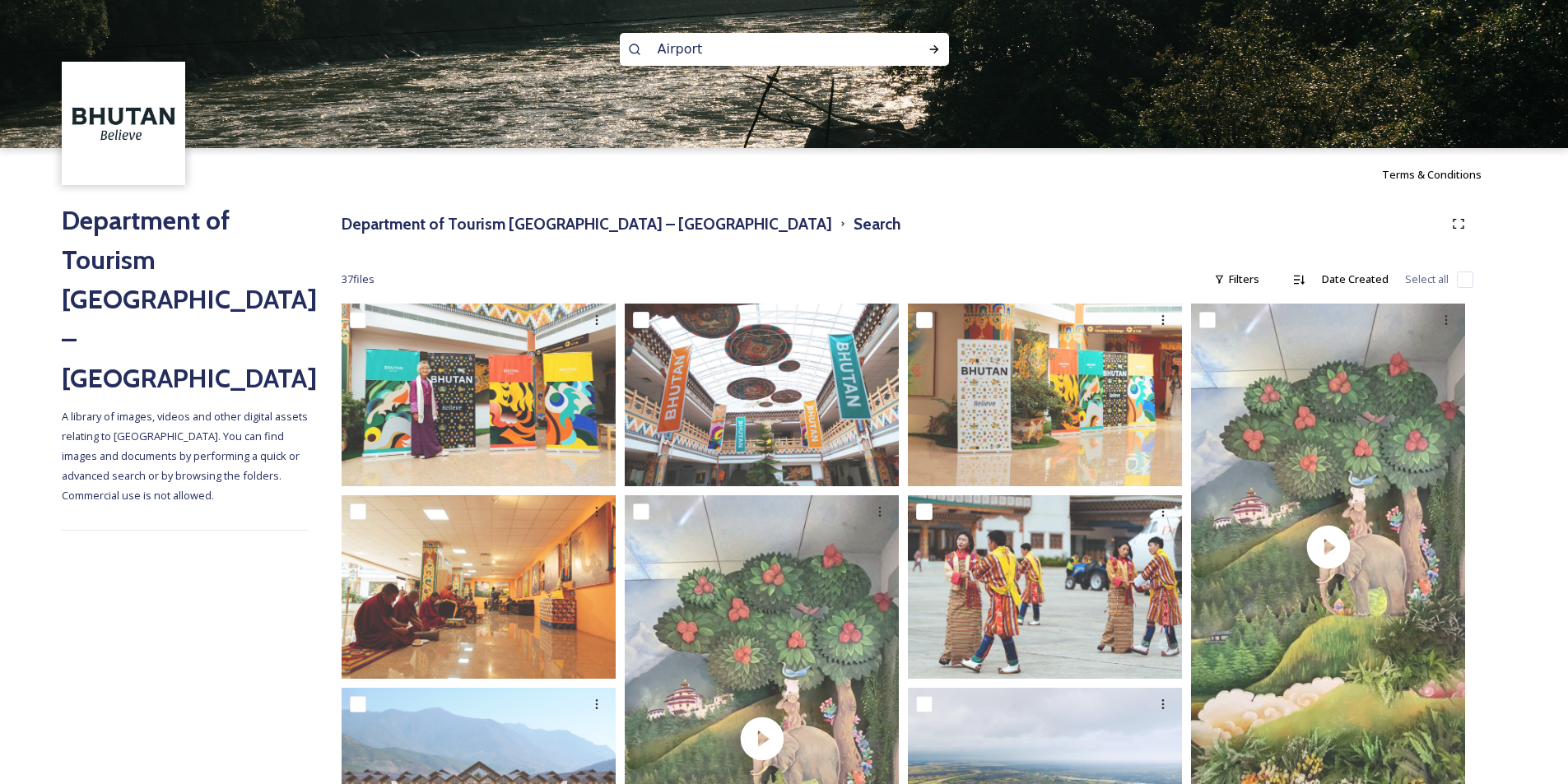
click at [741, 24] on img at bounding box center [784, 74] width 1568 height 148
click at [736, 61] on input "Airport" at bounding box center [762, 50] width 226 height 36
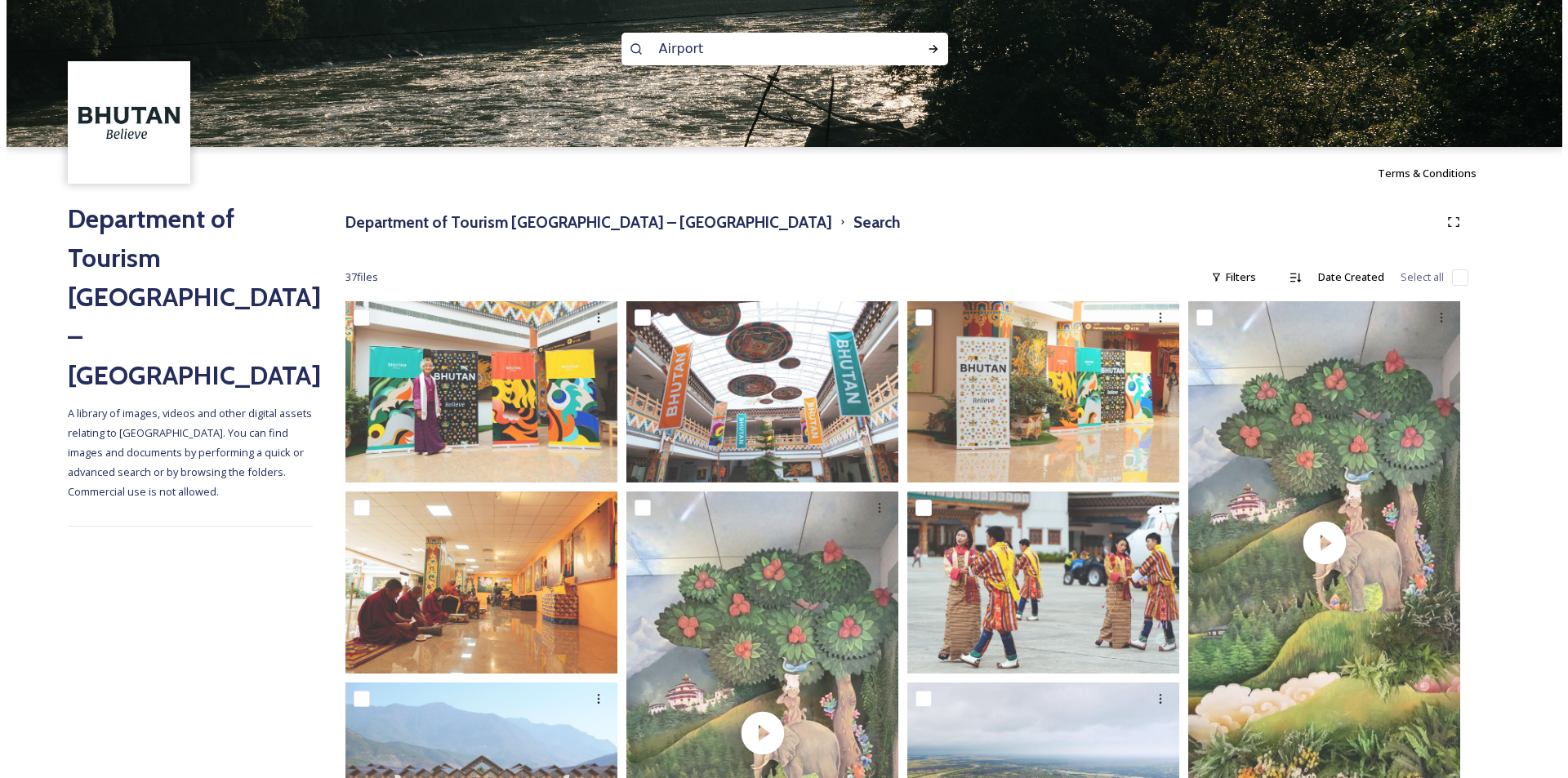
scroll to position [2, 0]
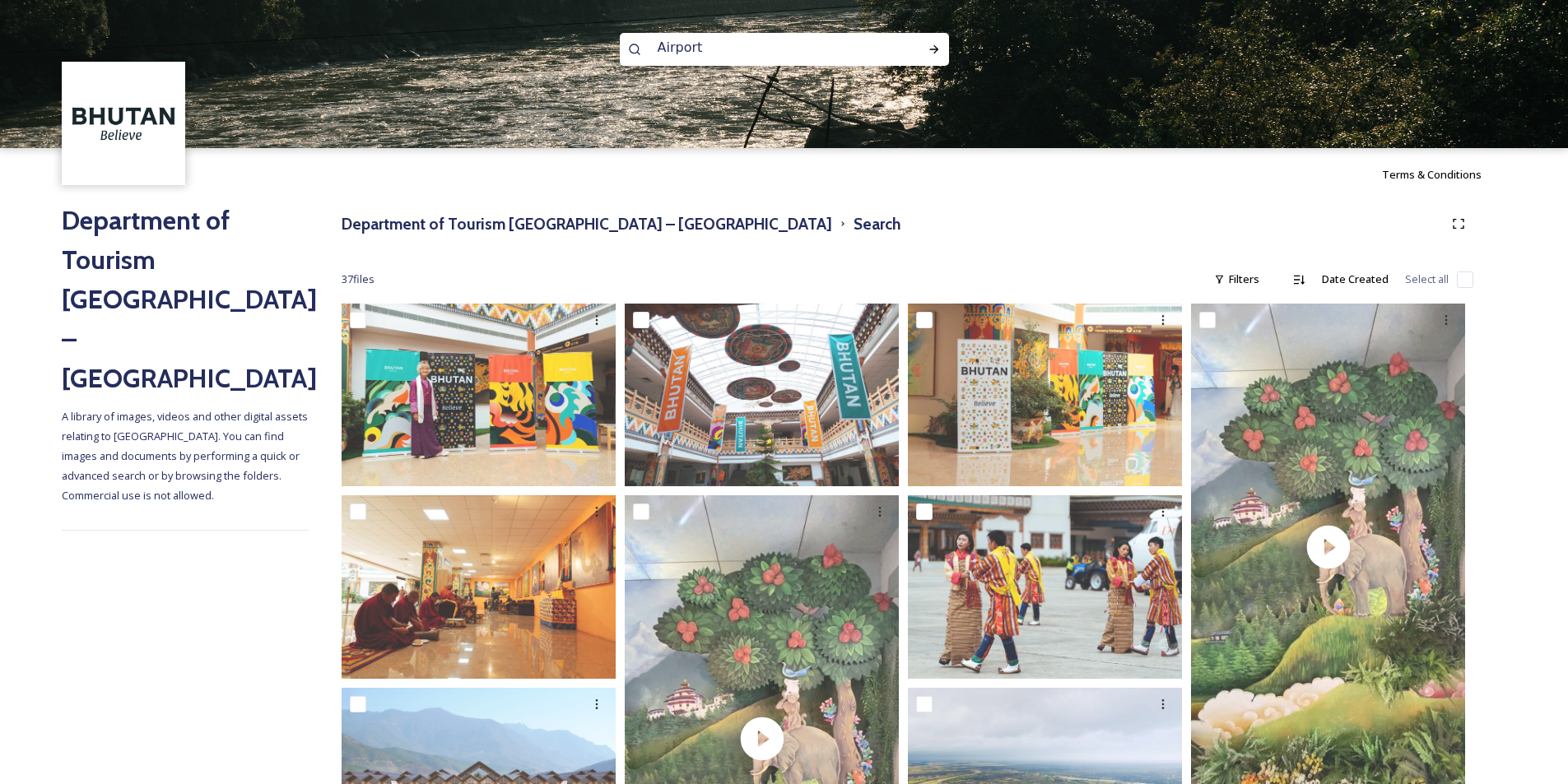
drag, startPoint x: 715, startPoint y: 48, endPoint x: 595, endPoint y: 57, distance: 120.3
click at [595, 57] on div "Airport" at bounding box center [784, 74] width 1568 height 148
type input "Aeroplane"
click at [928, 45] on icon at bounding box center [934, 50] width 13 height 13
